Goal: Information Seeking & Learning: Learn about a topic

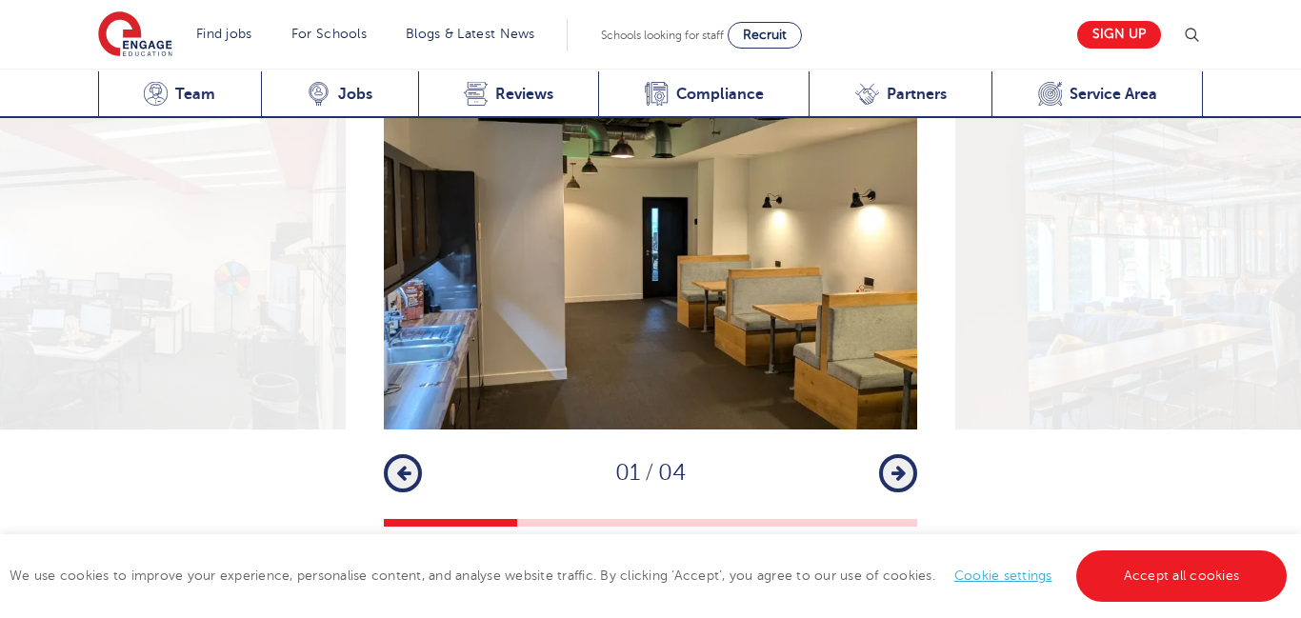
scroll to position [2666, 0]
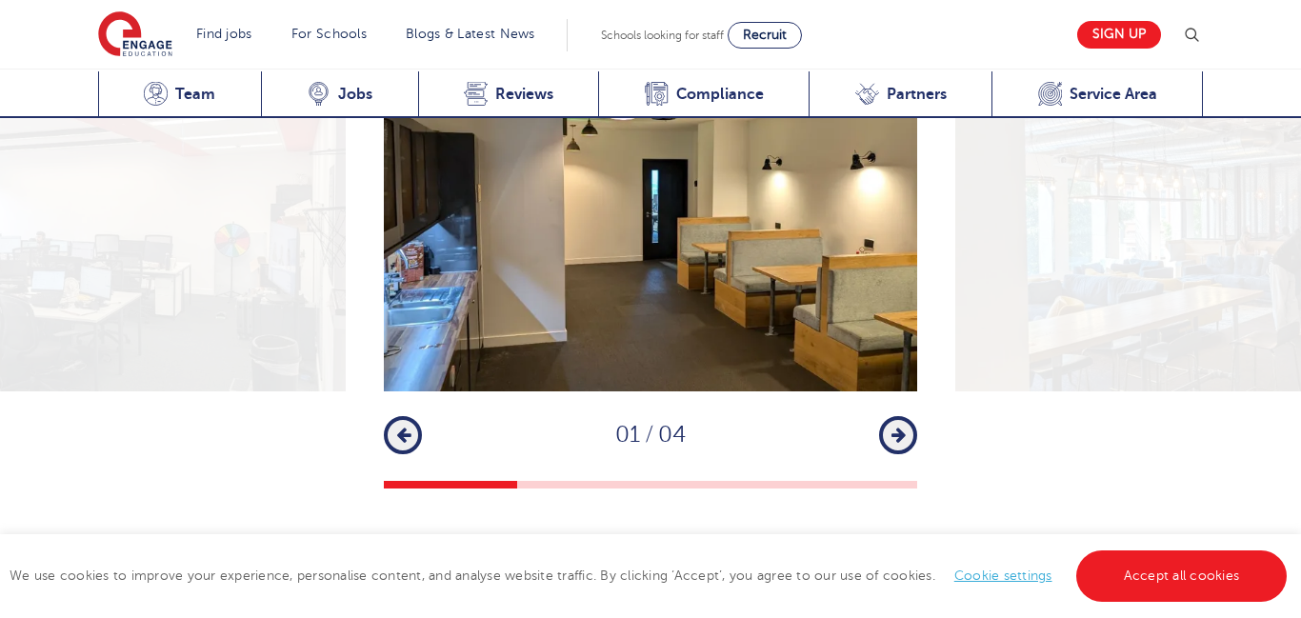
click at [904, 427] on icon "button" at bounding box center [898, 435] width 14 height 17
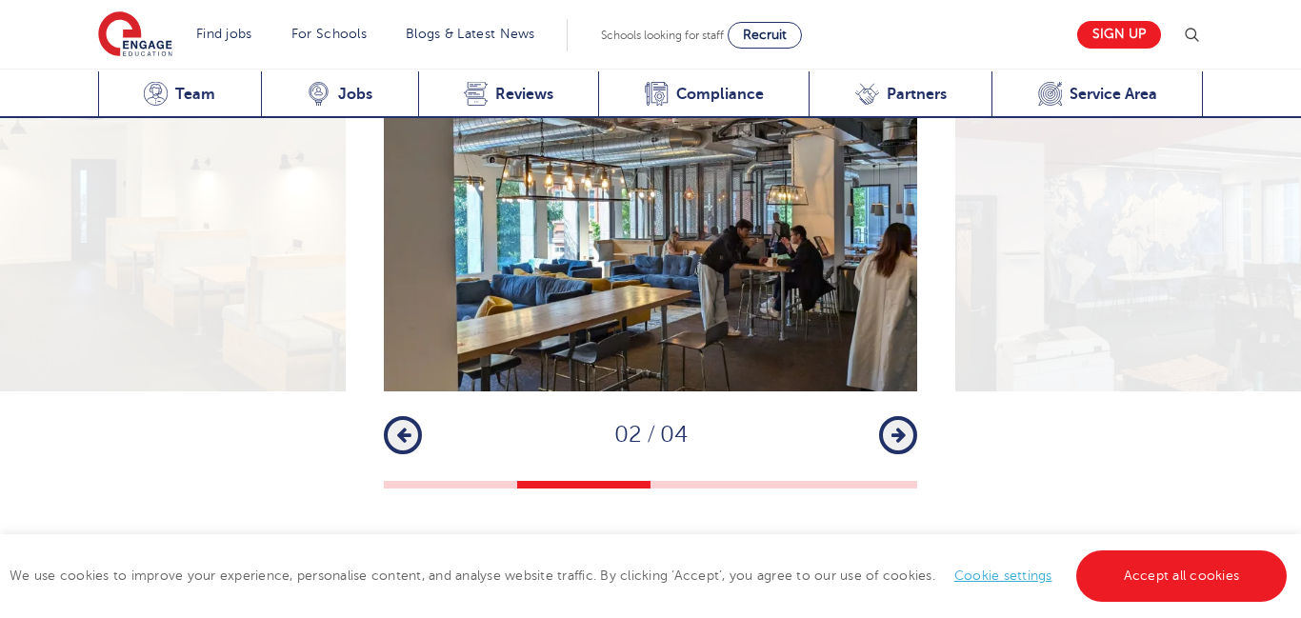
click at [904, 427] on icon "button" at bounding box center [898, 435] width 14 height 17
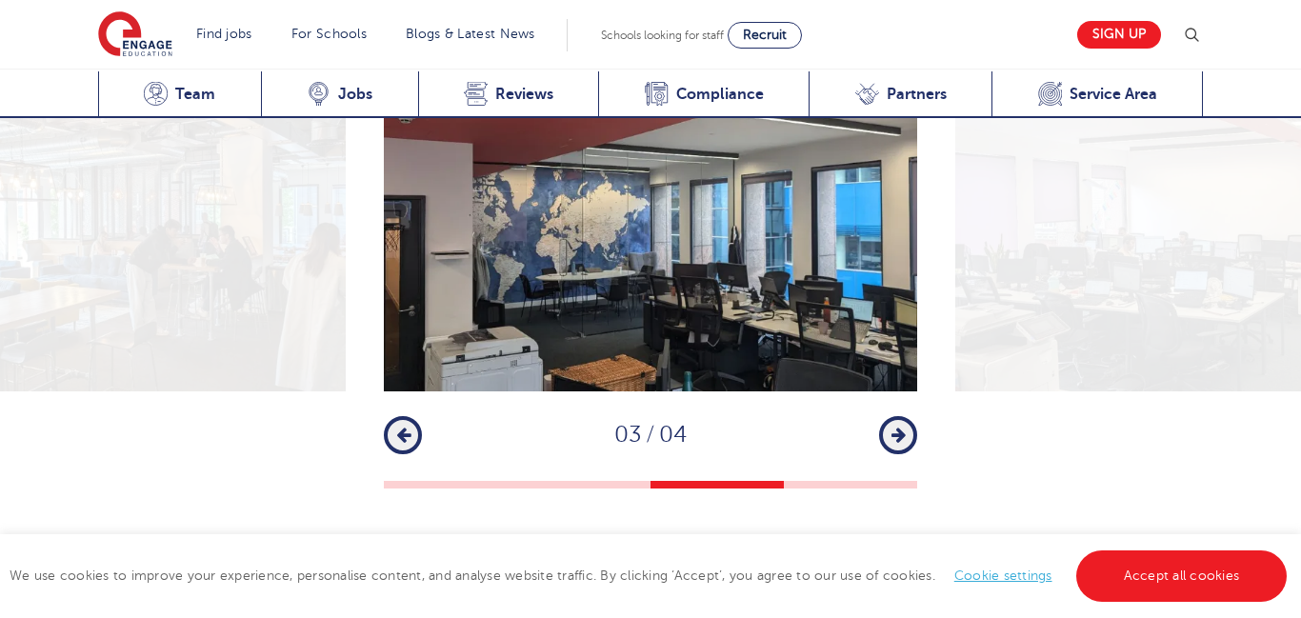
click at [904, 427] on icon "button" at bounding box center [898, 435] width 14 height 17
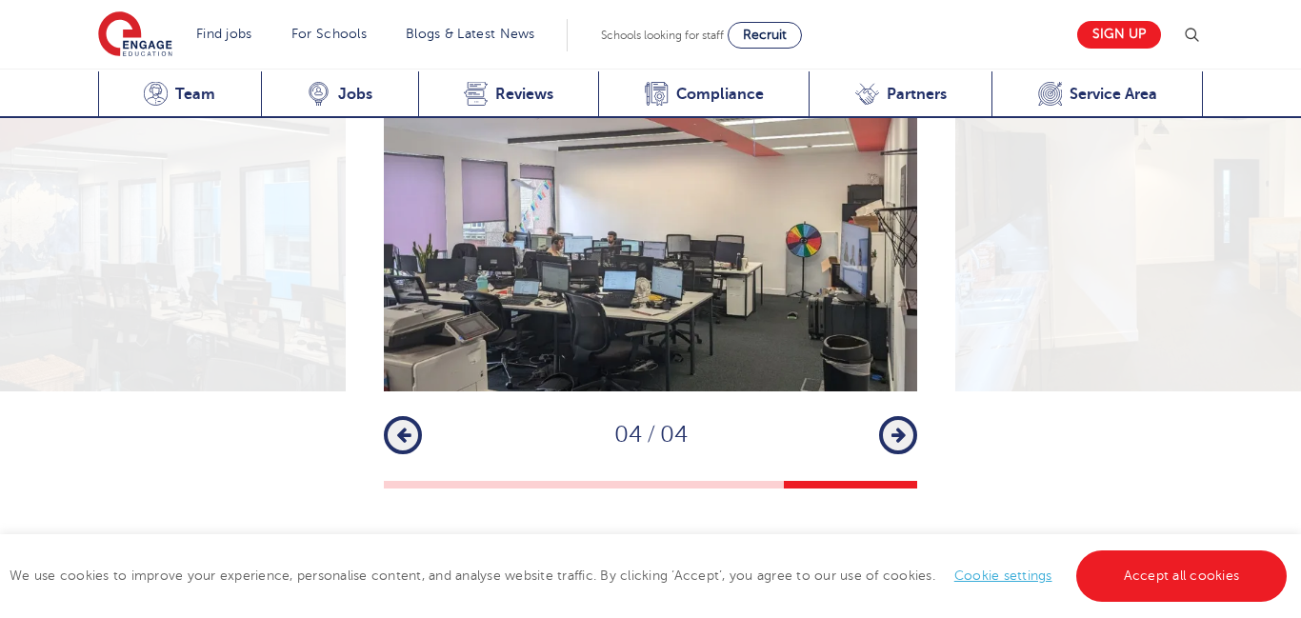
click at [688, 288] on img at bounding box center [650, 213] width 533 height 355
click at [1161, 325] on img at bounding box center [1221, 213] width 533 height 355
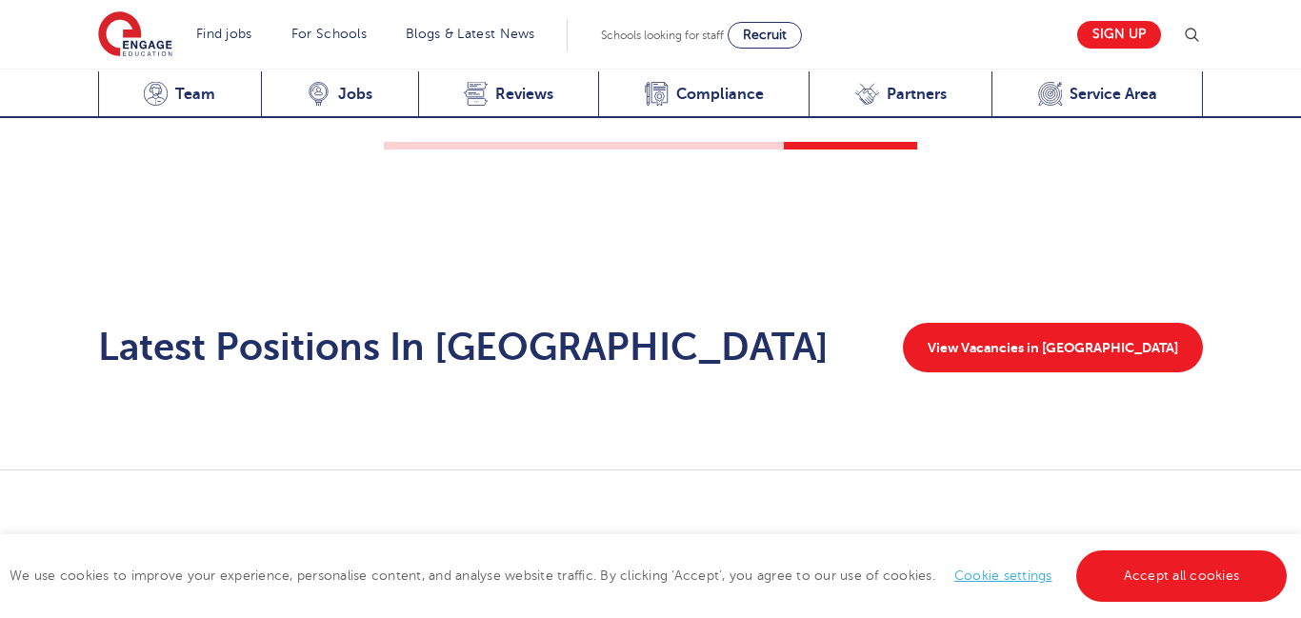
scroll to position [3085, 0]
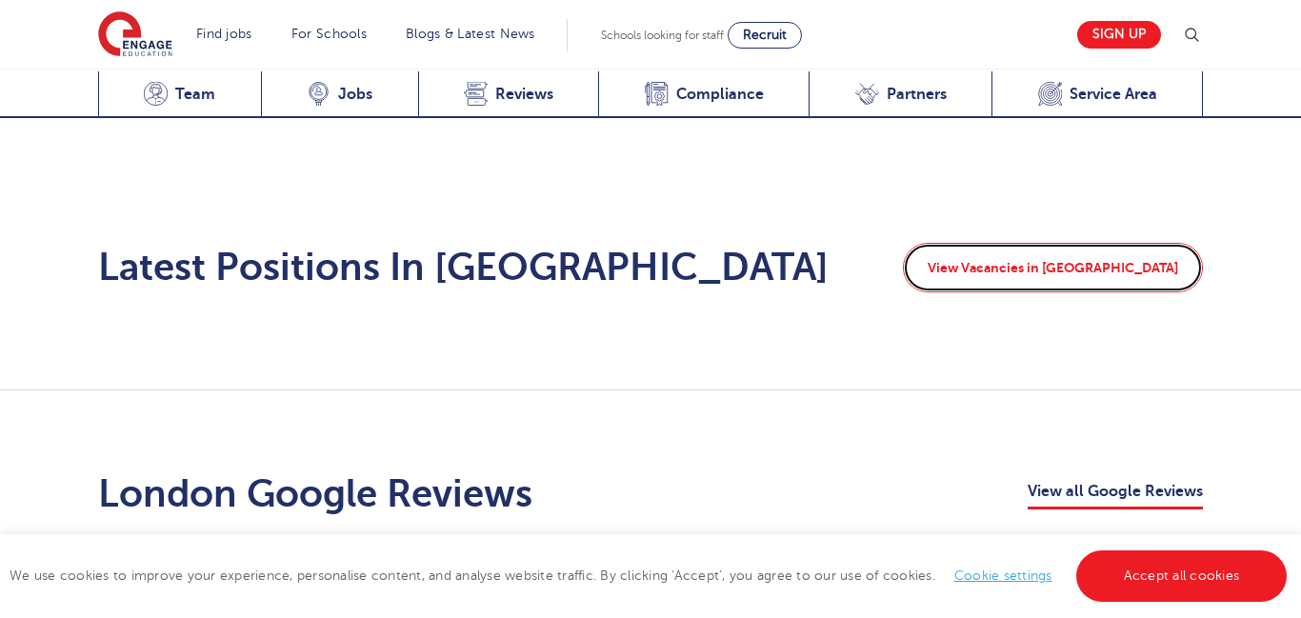
click at [1082, 243] on link "View Vacancies in London" at bounding box center [1053, 268] width 300 height 50
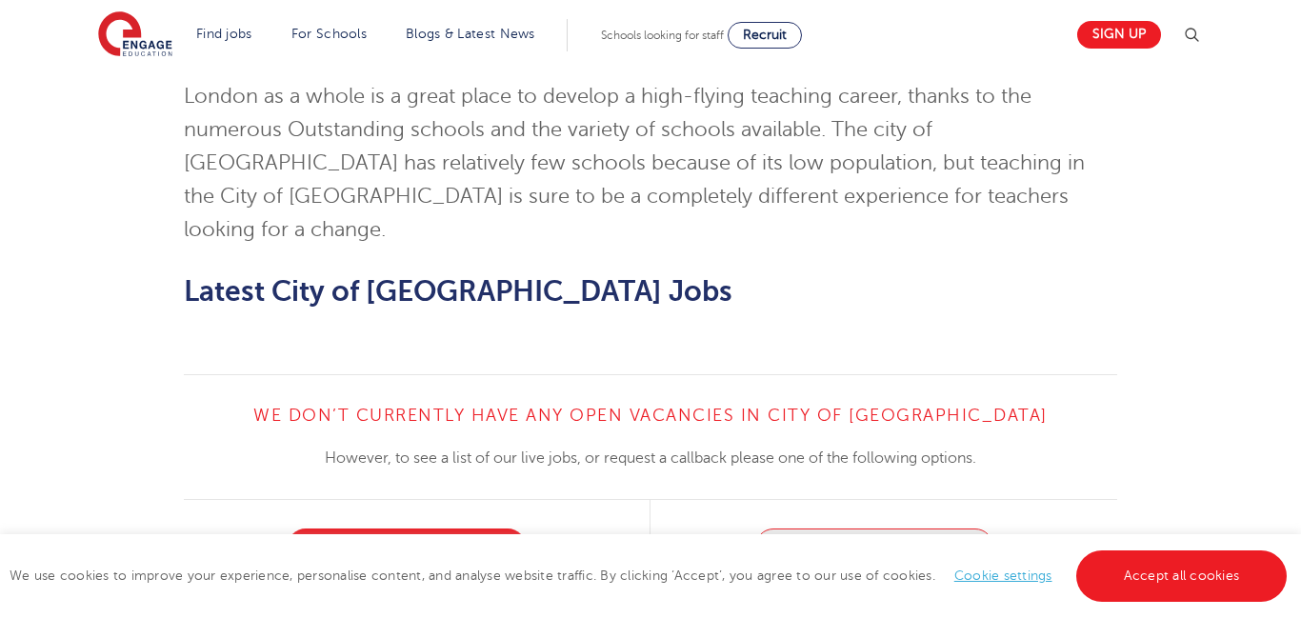
scroll to position [1866, 0]
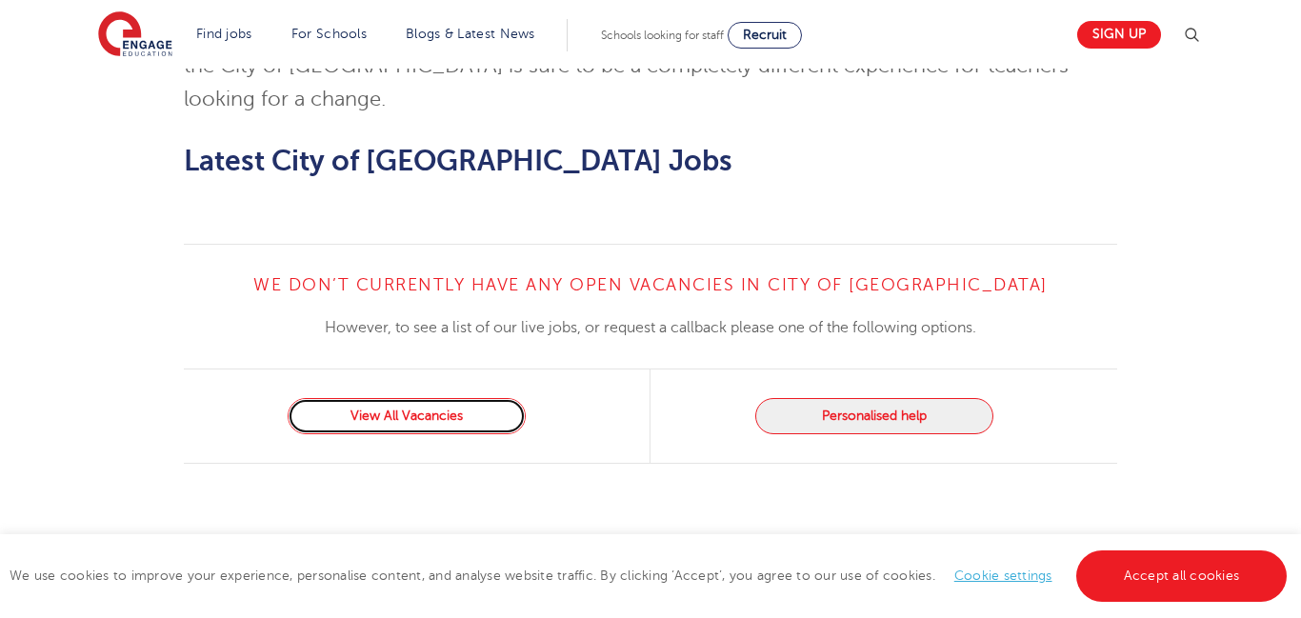
click at [487, 398] on link "View All Vacancies" at bounding box center [407, 416] width 238 height 36
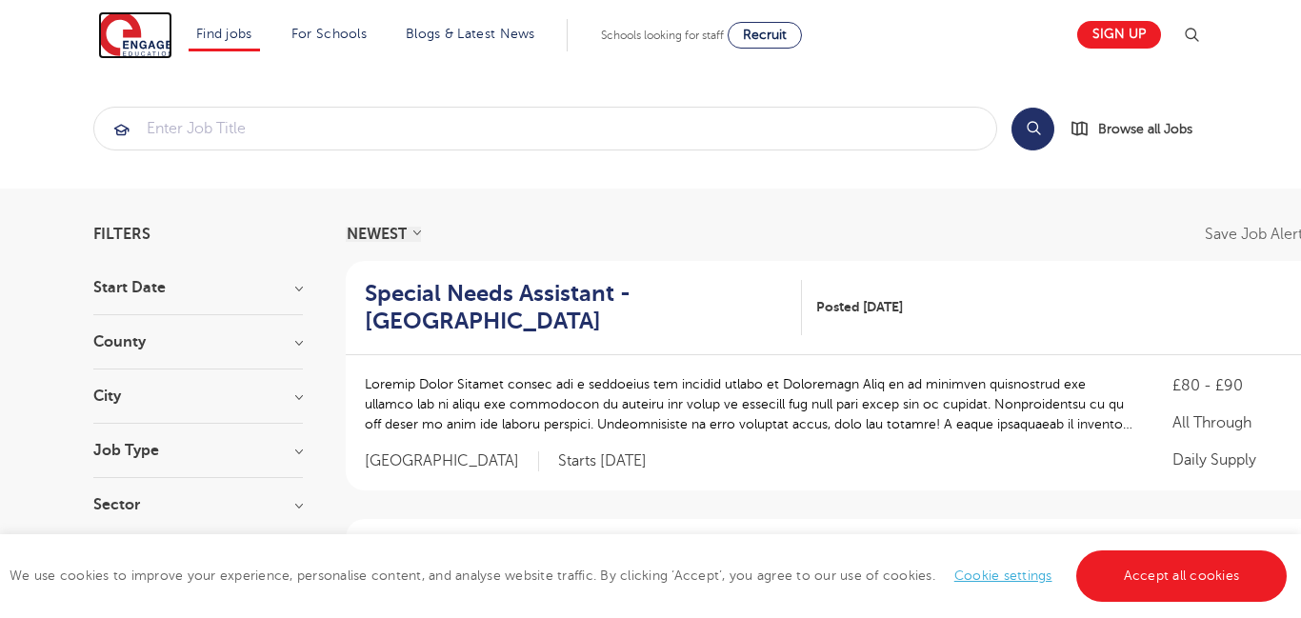
click at [151, 45] on img at bounding box center [135, 35] width 74 height 48
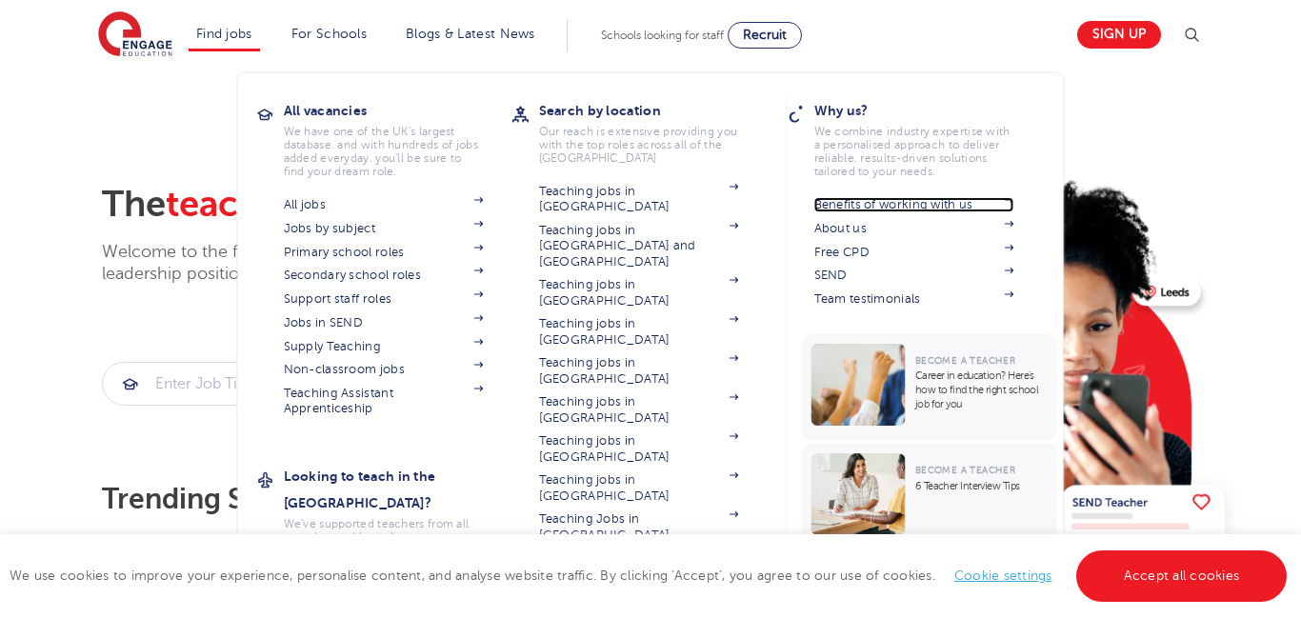
click at [923, 204] on link "Benefits of working with us" at bounding box center [914, 204] width 200 height 15
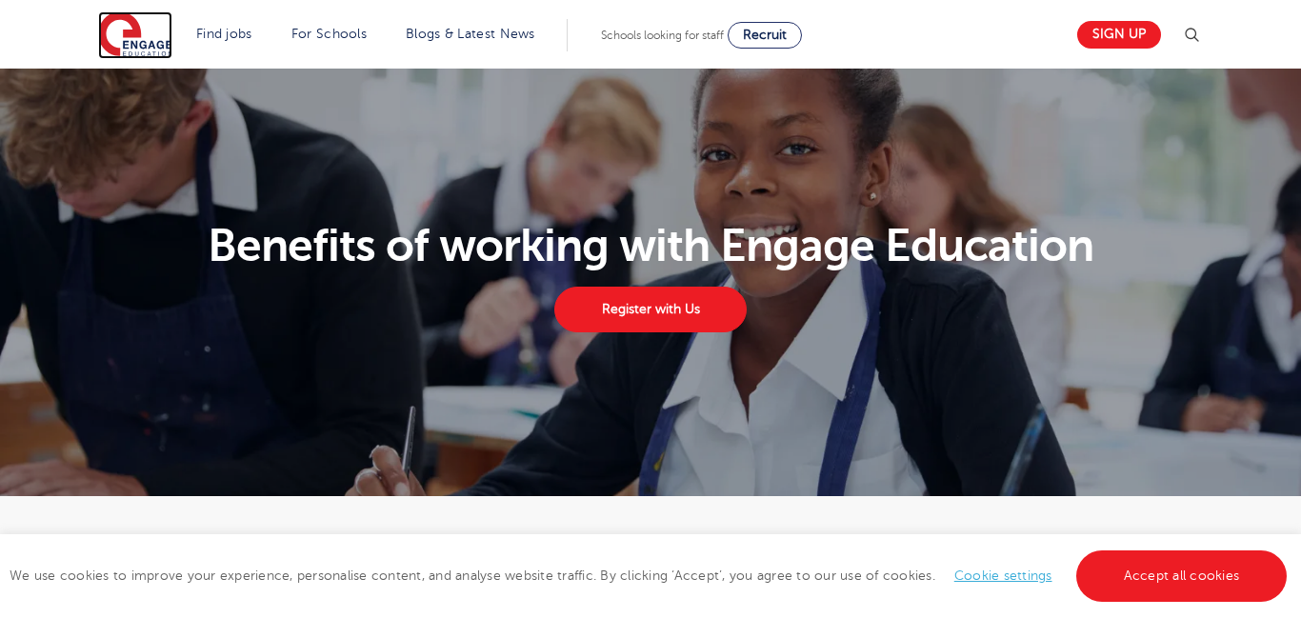
click at [135, 42] on img at bounding box center [135, 35] width 74 height 48
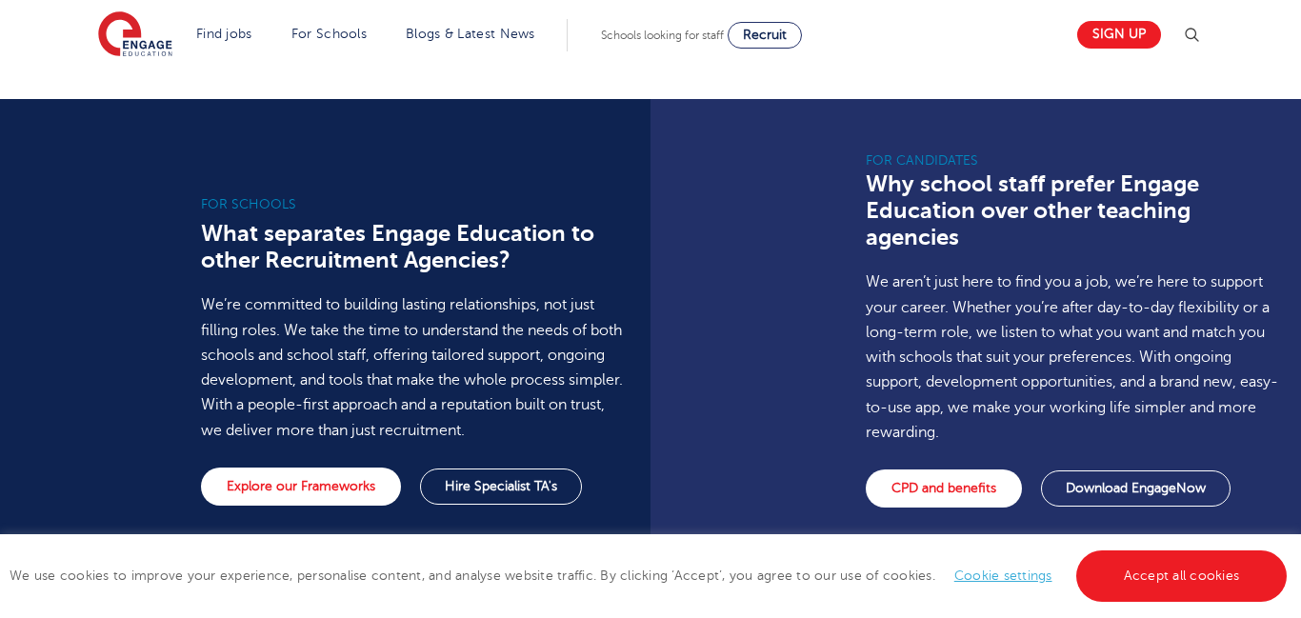
scroll to position [1333, 0]
